Goal: Transaction & Acquisition: Book appointment/travel/reservation

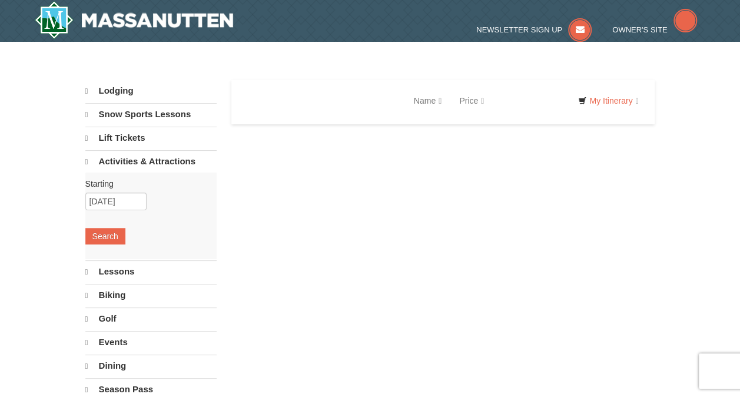
select select "10"
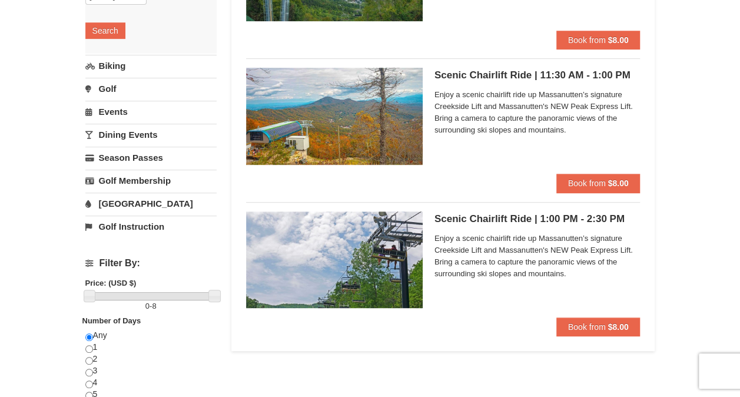
scroll to position [294, 0]
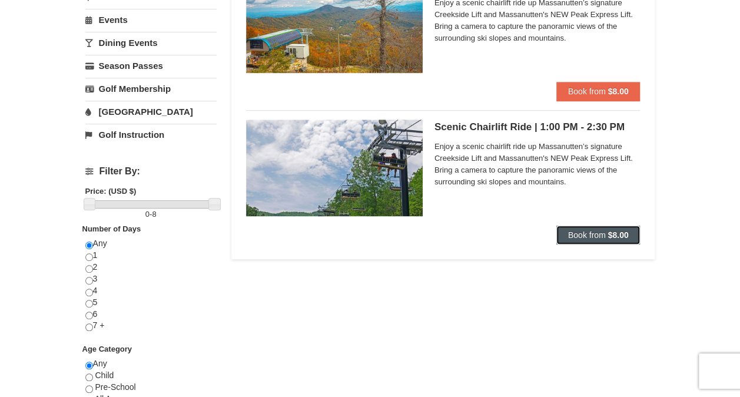
click at [624, 233] on strong "$8.00" at bounding box center [618, 234] width 21 height 9
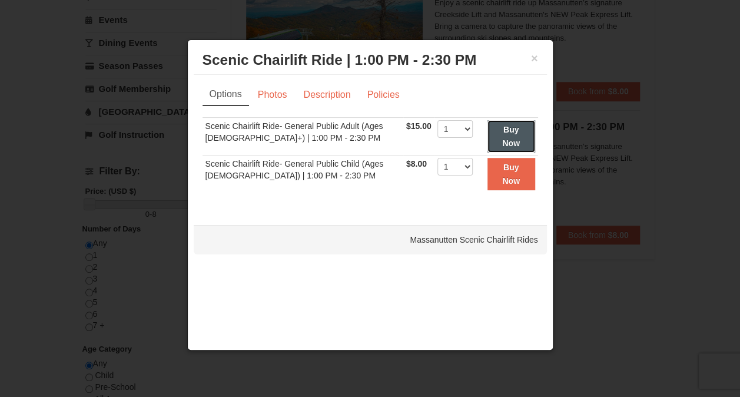
click at [528, 132] on button "Buy Now" at bounding box center [512, 136] width 48 height 32
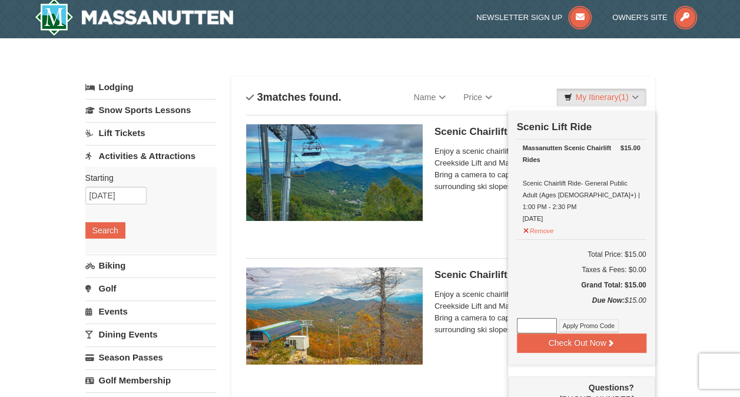
scroll to position [4, 0]
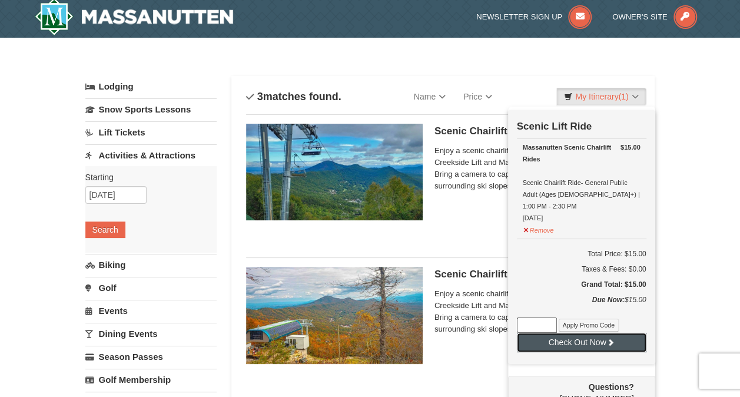
click at [564, 333] on button "Check Out Now" at bounding box center [582, 342] width 130 height 19
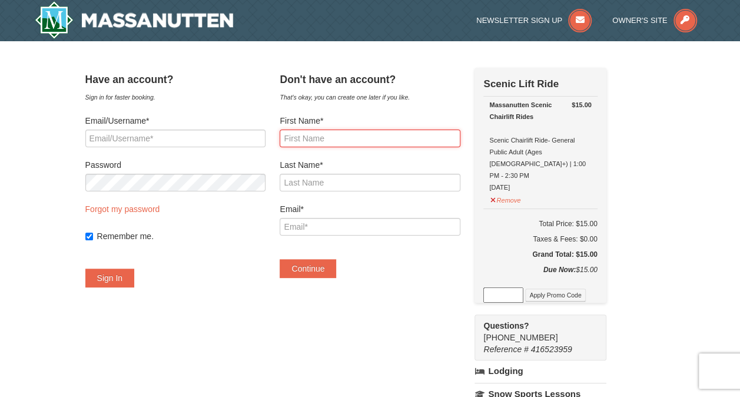
click at [339, 141] on input "First Name*" at bounding box center [370, 139] width 180 height 18
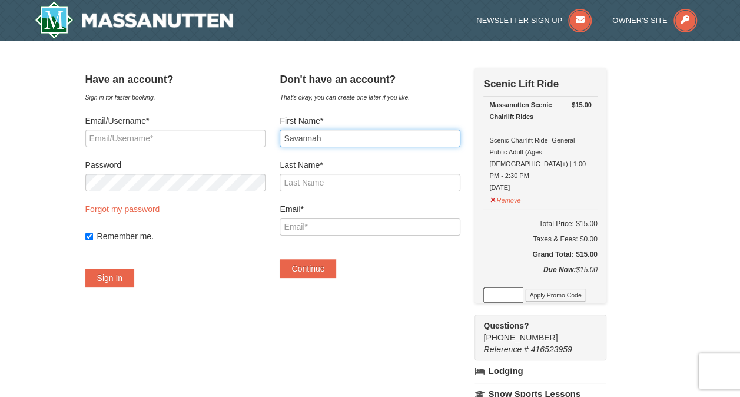
type input "Savannah"
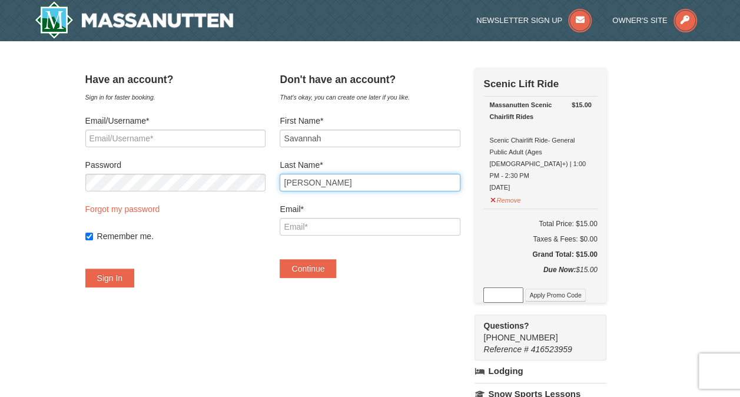
type input "[PERSON_NAME]"
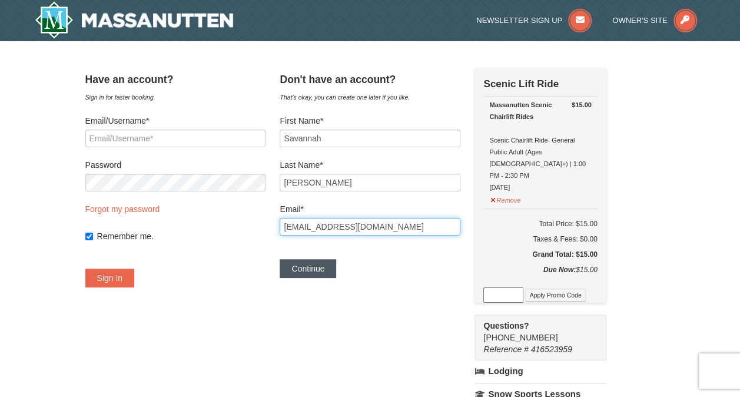
type input "[EMAIL_ADDRESS][DOMAIN_NAME]"
click at [332, 270] on button "Continue" at bounding box center [308, 268] width 57 height 19
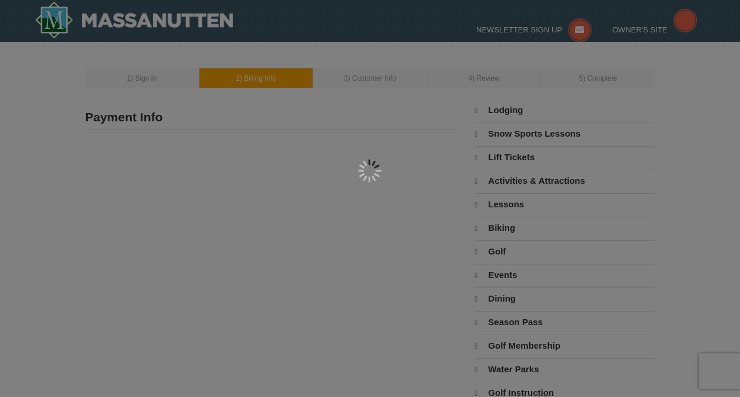
type input "[PERSON_NAME]"
type input "[EMAIL_ADDRESS][DOMAIN_NAME]"
select select "10"
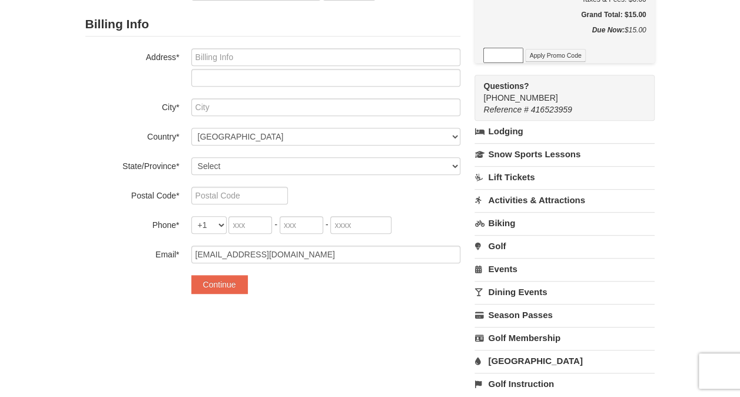
scroll to position [118, 0]
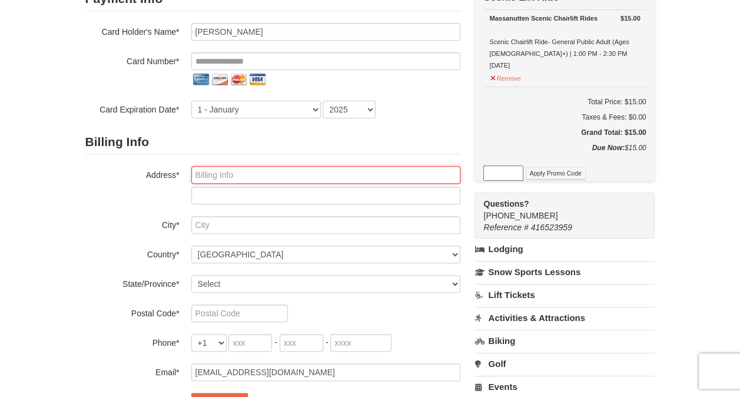
click at [223, 177] on input "text" at bounding box center [325, 175] width 269 height 18
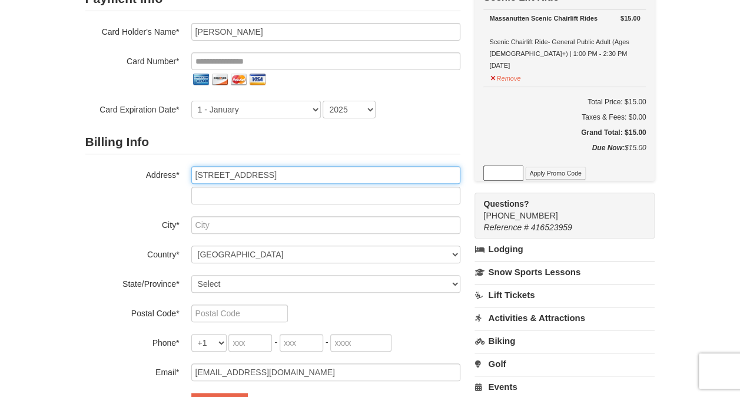
click at [210, 174] on input "102 12th Street" at bounding box center [325, 175] width 269 height 18
type input "102 B 12th Street"
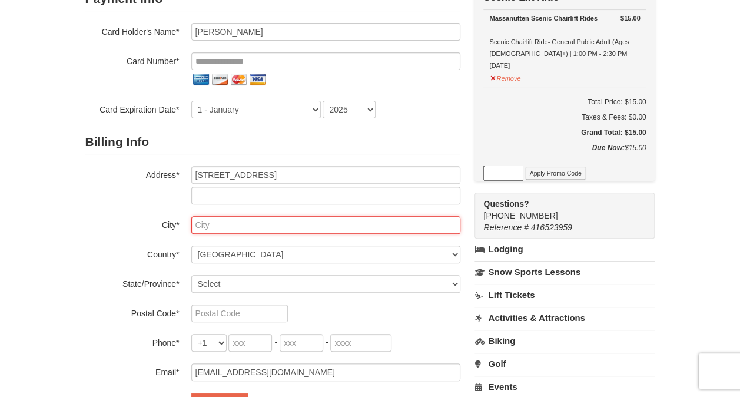
click at [225, 221] on input "text" at bounding box center [325, 225] width 269 height 18
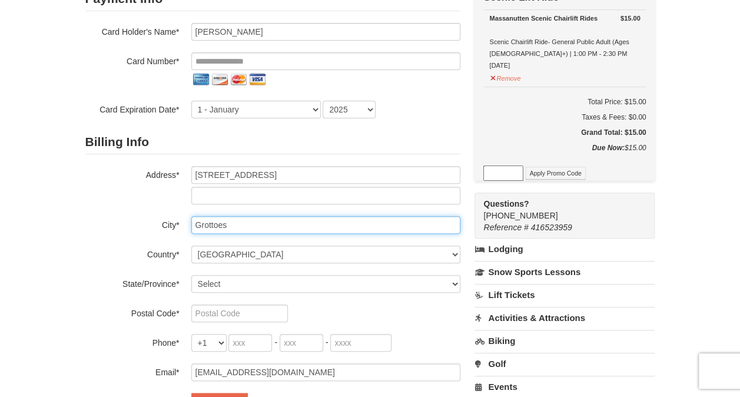
type input "Grottoes"
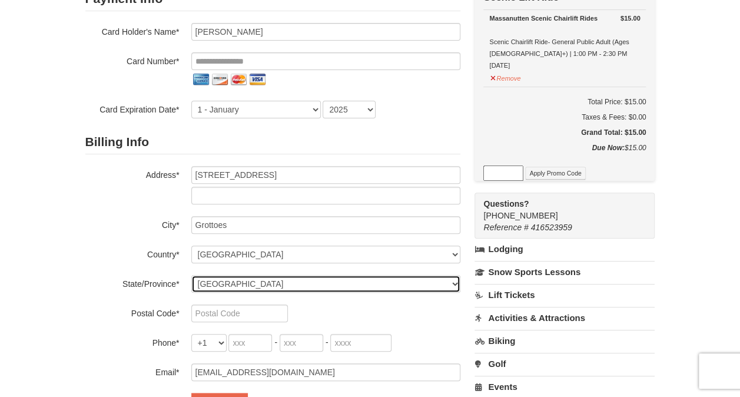
select select "VA"
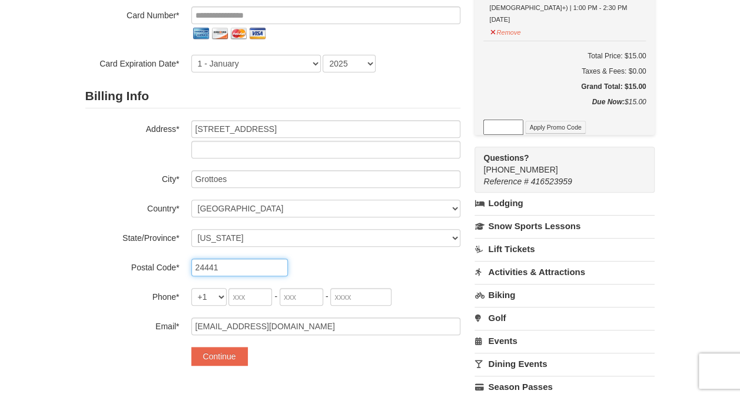
scroll to position [236, 0]
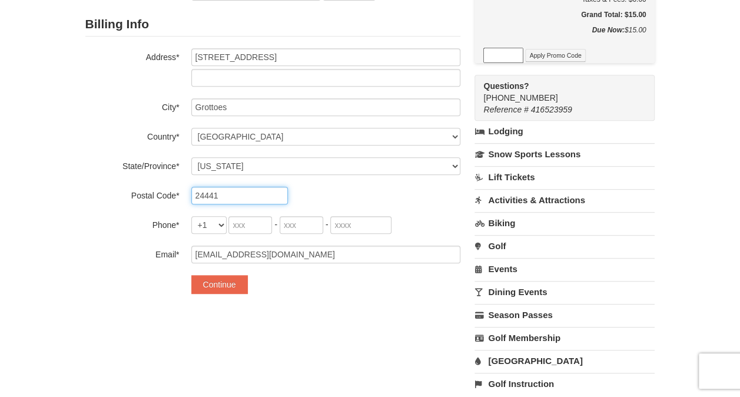
type input "24441"
click at [257, 226] on input "tel" at bounding box center [251, 225] width 44 height 18
type input "434"
type input "665"
type input "7221"
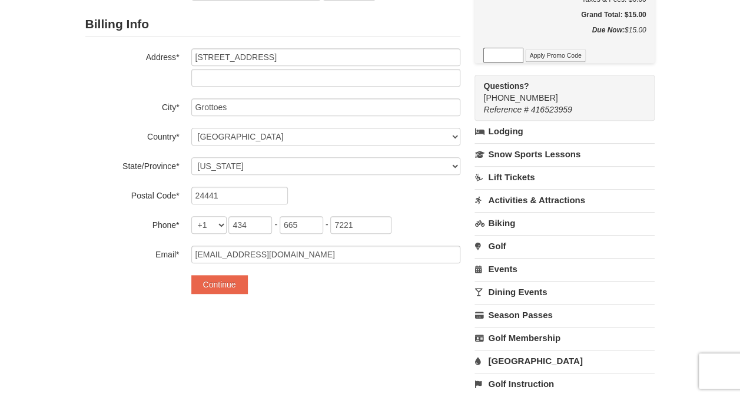
click at [333, 335] on div "Payment Info Card To Use* New Card CVV* Card Holder's Name* Savannah Haas Card …" at bounding box center [370, 134] width 570 height 543
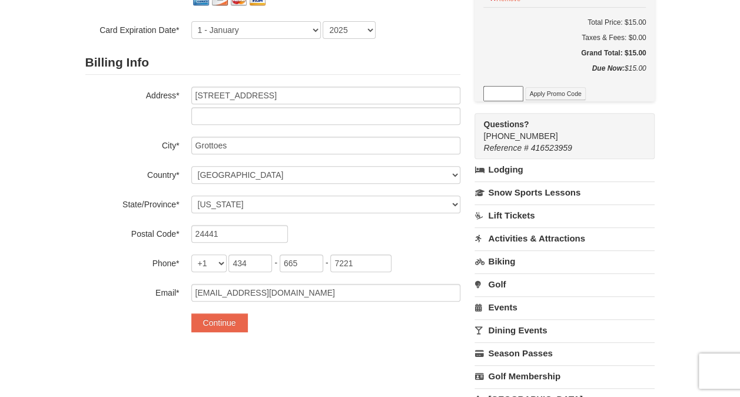
scroll to position [0, 0]
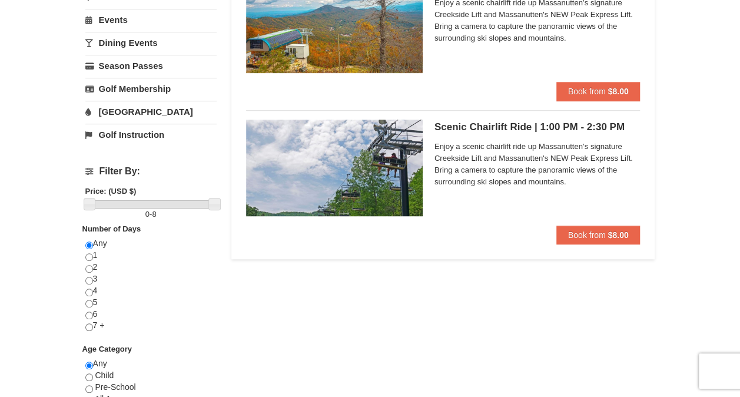
scroll to position [59, 0]
